Goal: Task Accomplishment & Management: Complete application form

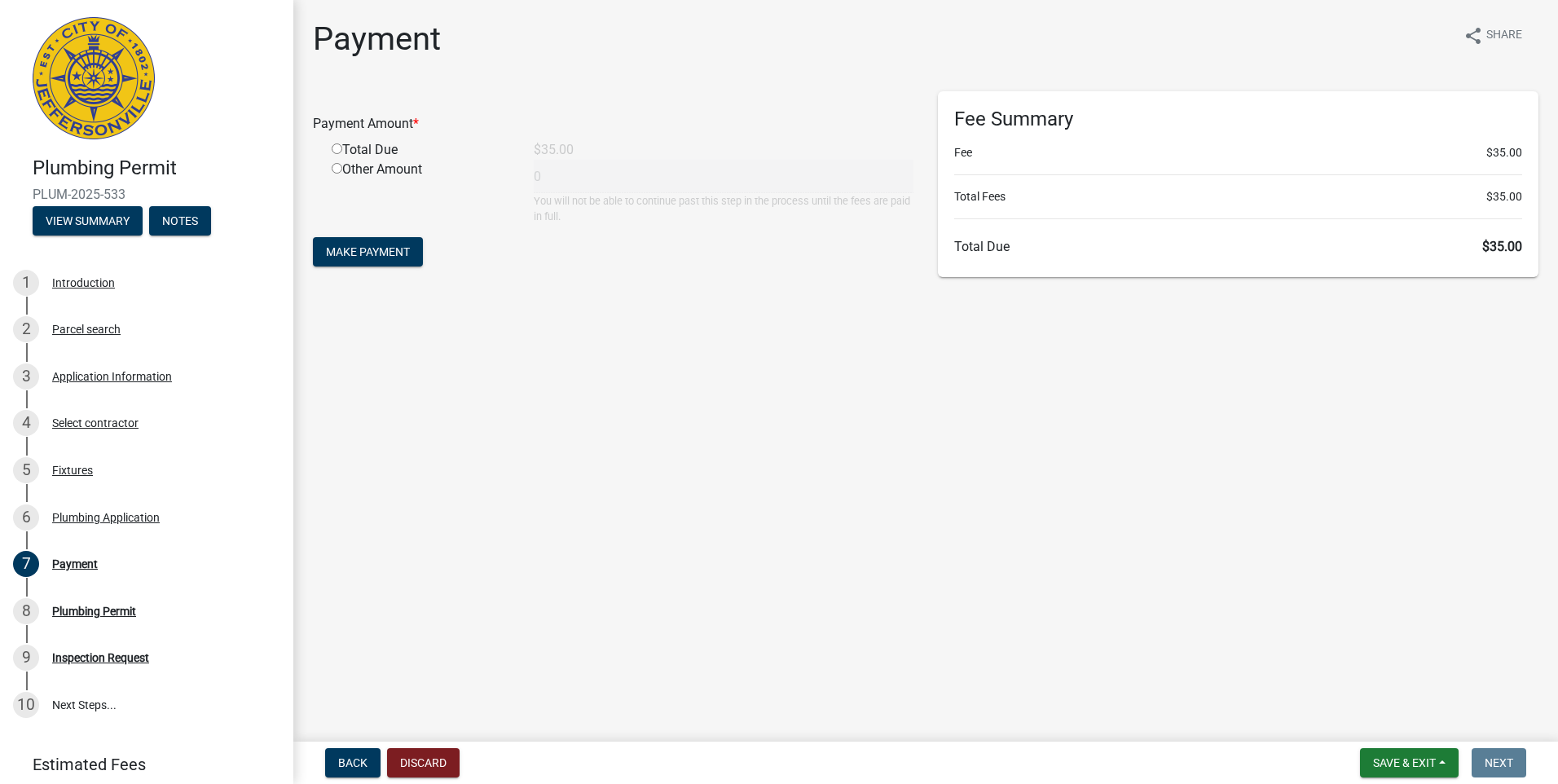
click at [336, 151] on input "radio" at bounding box center [338, 149] width 11 height 11
radio input "true"
type input "35"
drag, startPoint x: 343, startPoint y: 261, endPoint x: 354, endPoint y: 259, distance: 11.2
click at [348, 261] on button "Make Payment" at bounding box center [368, 252] width 110 height 29
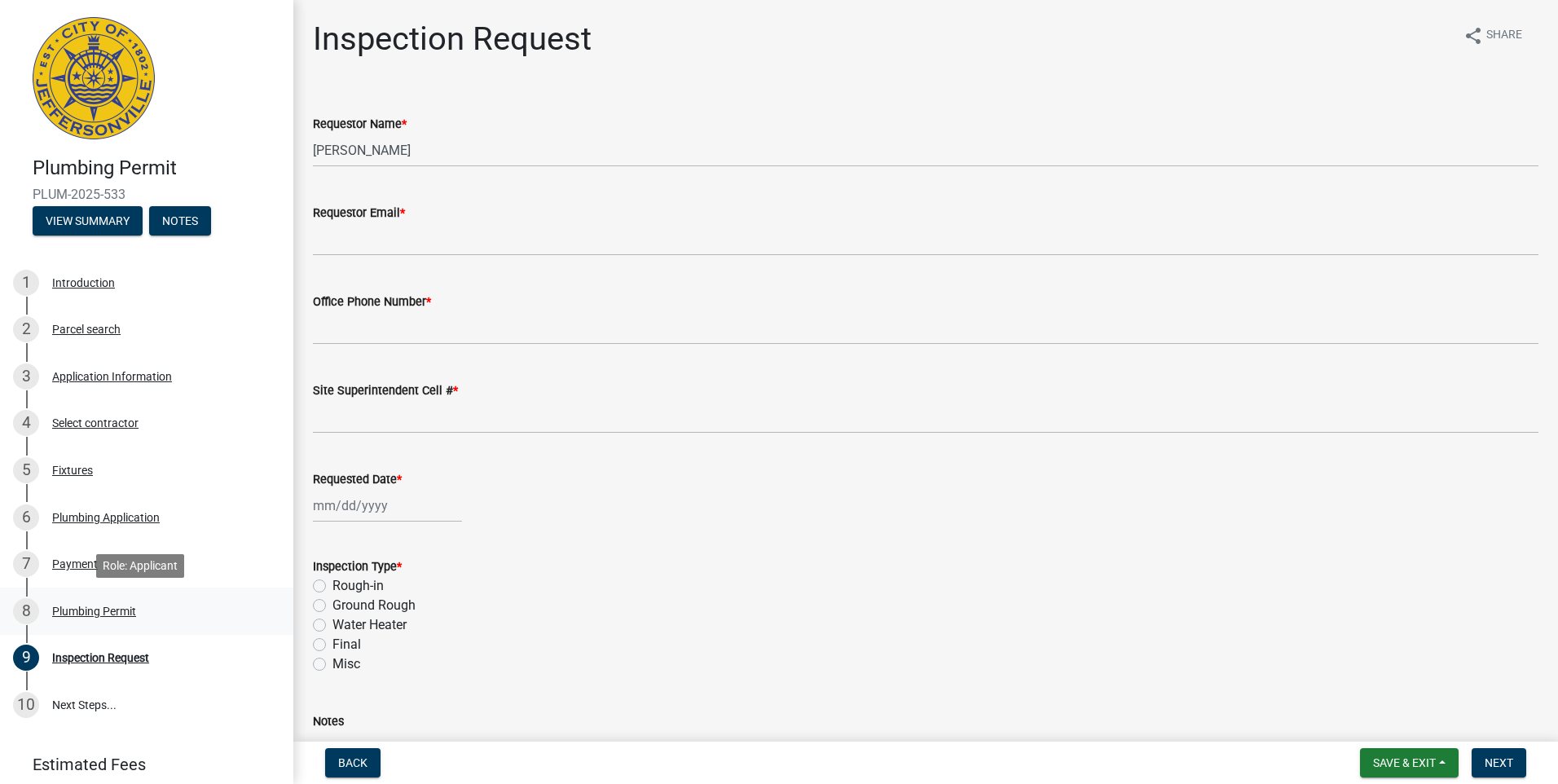
click at [113, 608] on div "Plumbing Permit" at bounding box center [94, 610] width 84 height 12
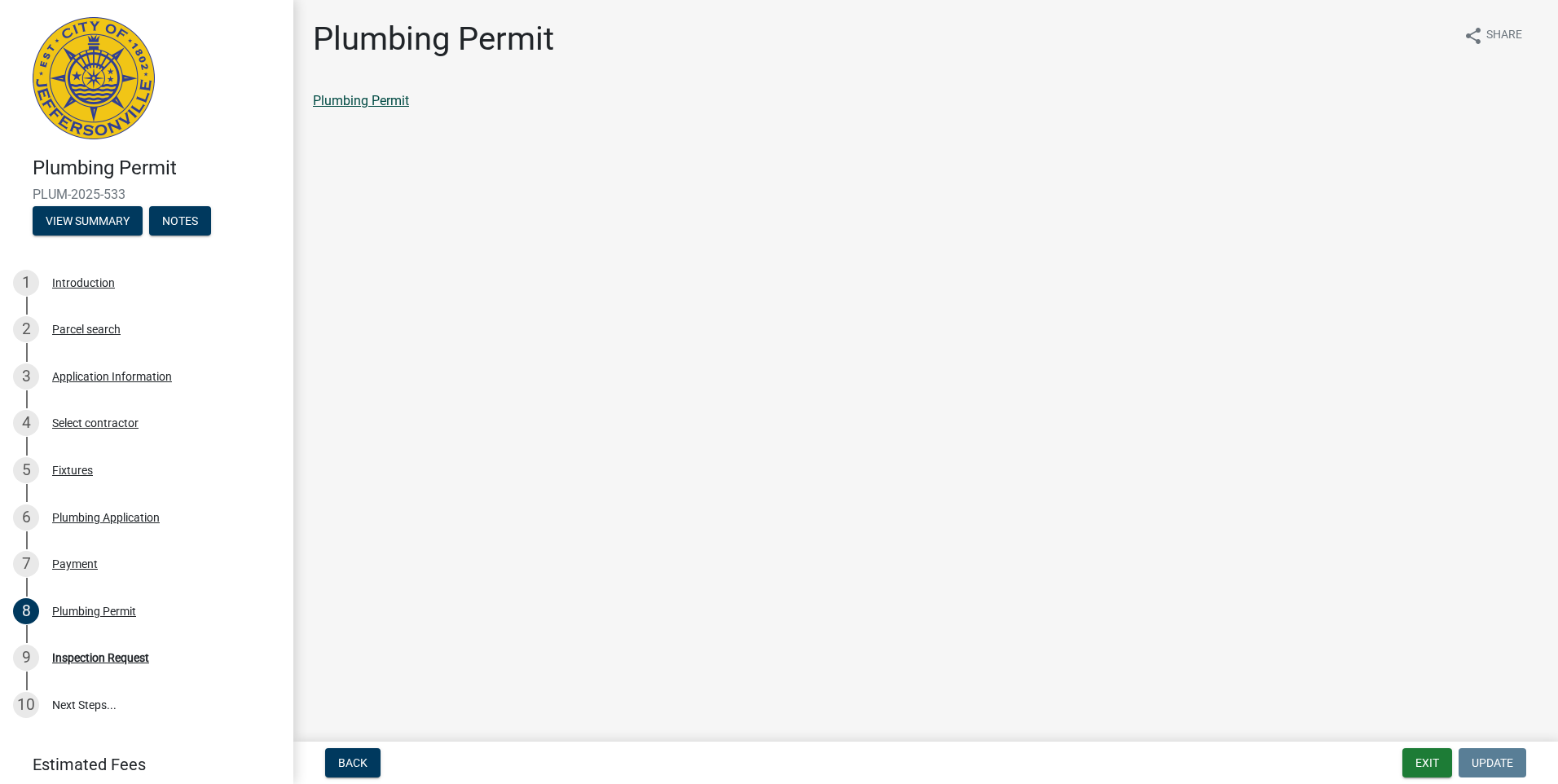
click at [370, 105] on link "Plumbing Permit" at bounding box center [361, 100] width 96 height 15
